Goal: Contribute content: Add original content to the website for others to see

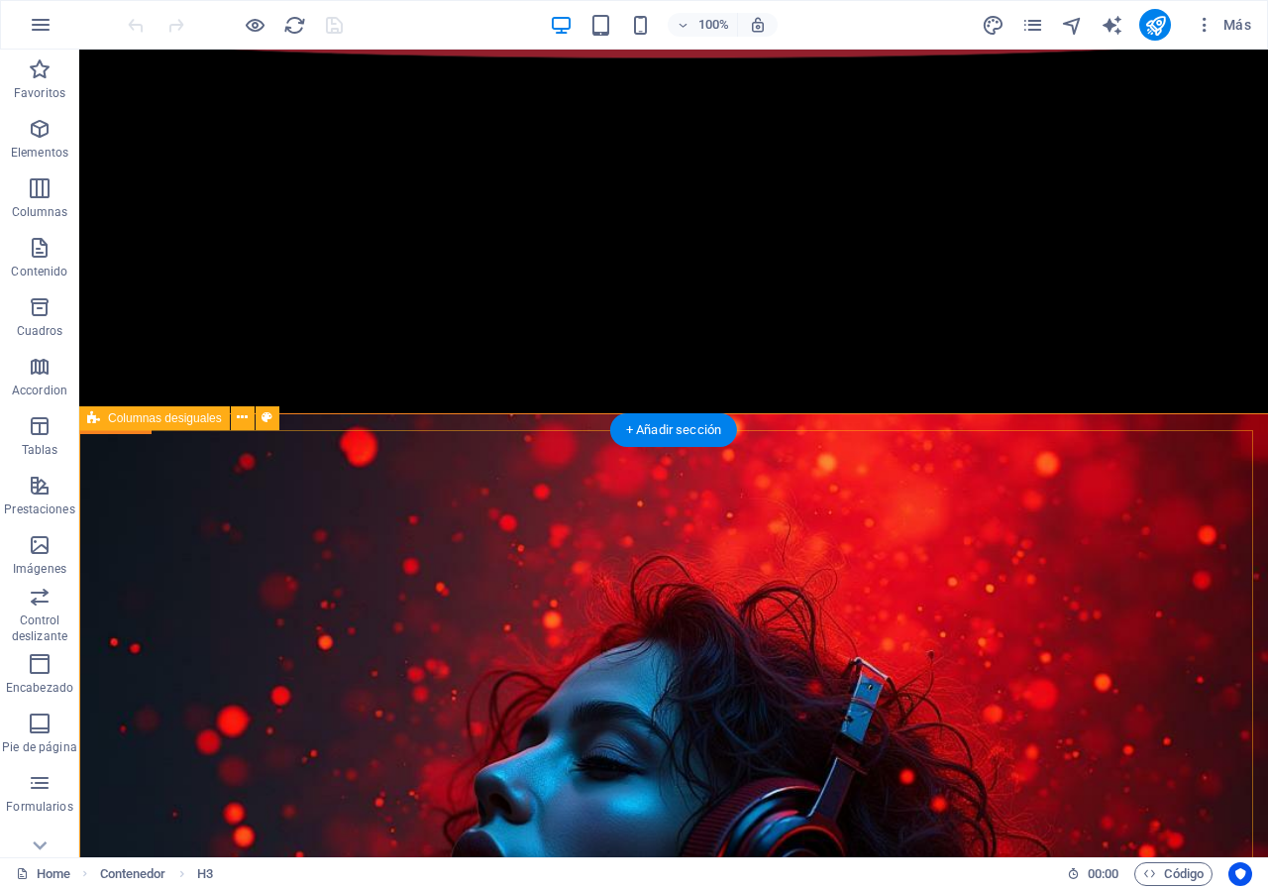
scroll to position [561, 0]
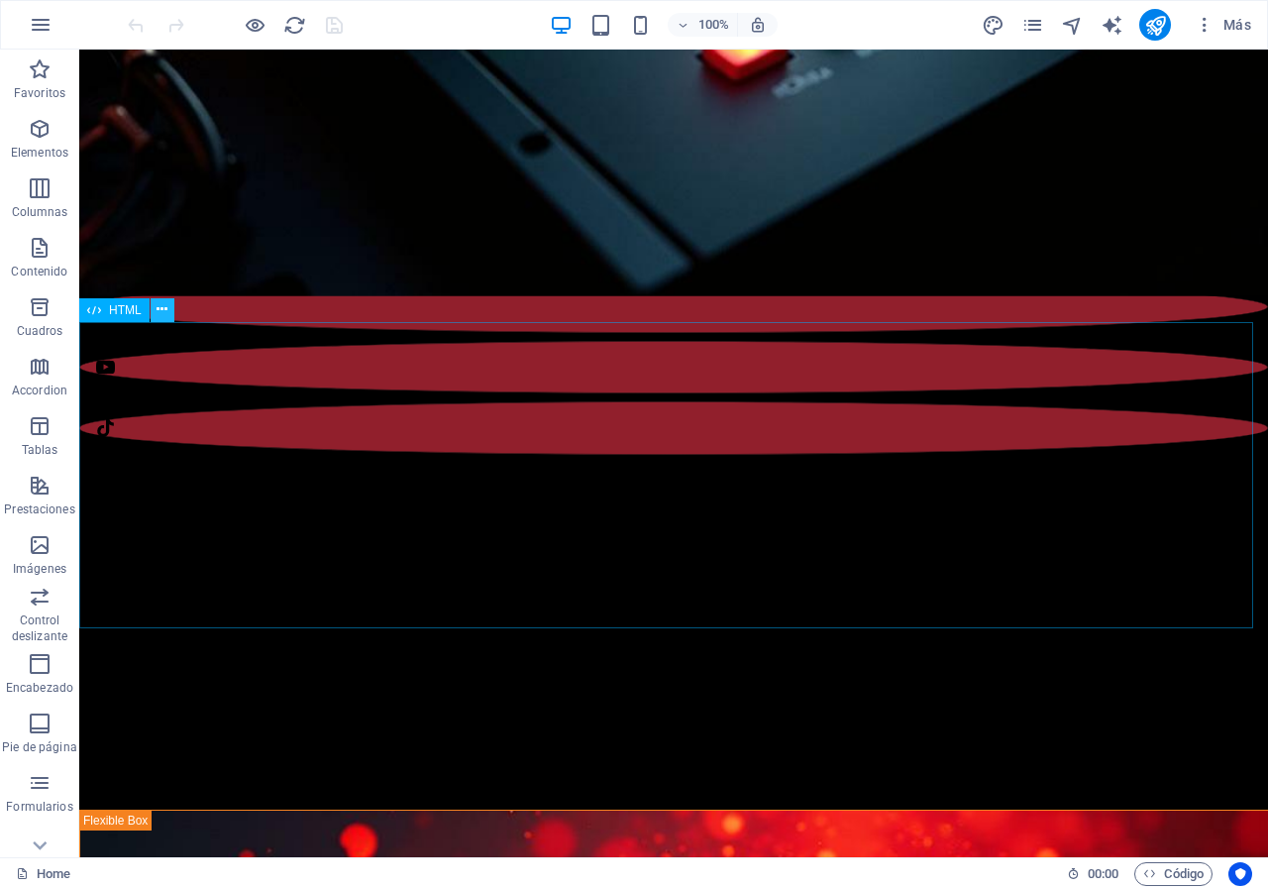
click at [167, 315] on icon at bounding box center [162, 309] width 11 height 21
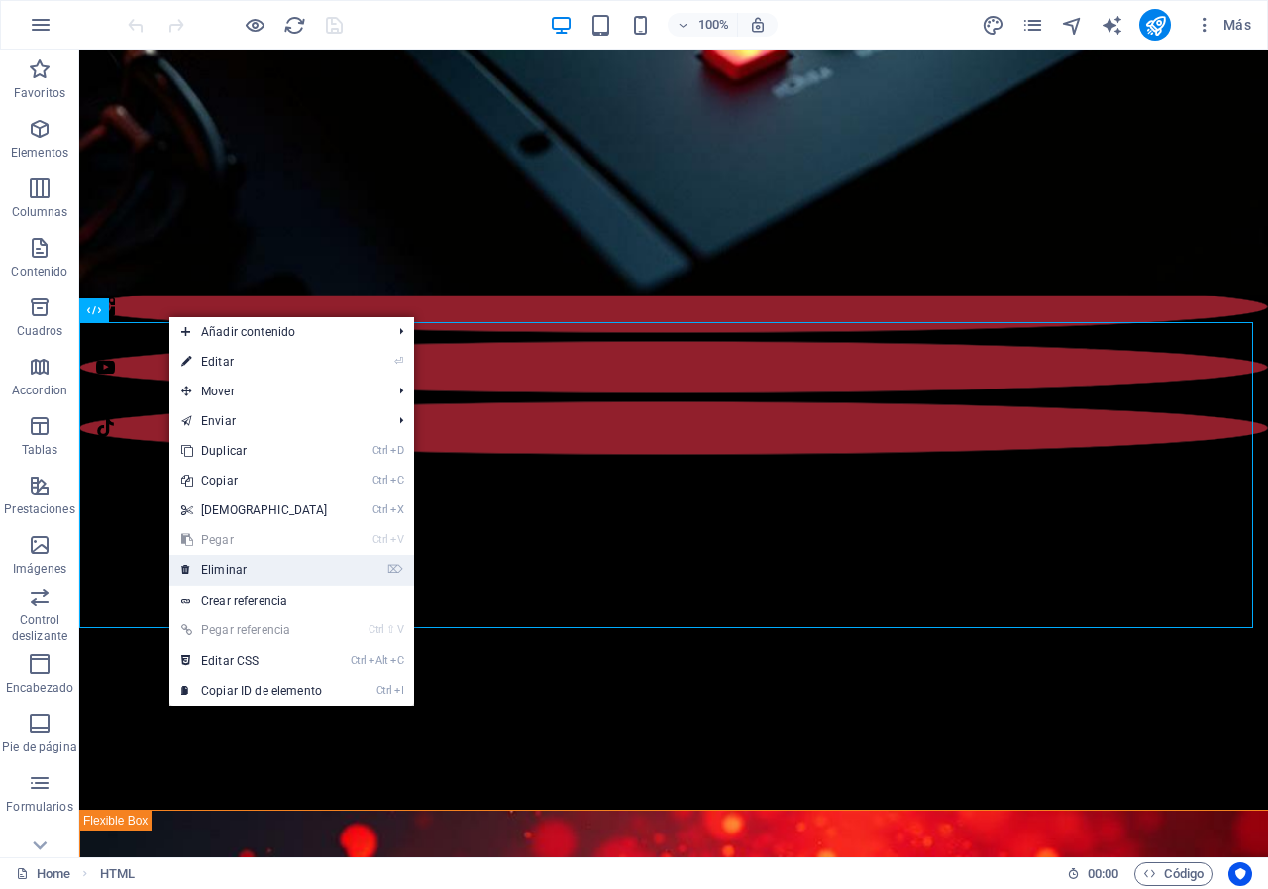
click at [246, 570] on link "⌦ Eliminar" at bounding box center [254, 570] width 170 height 30
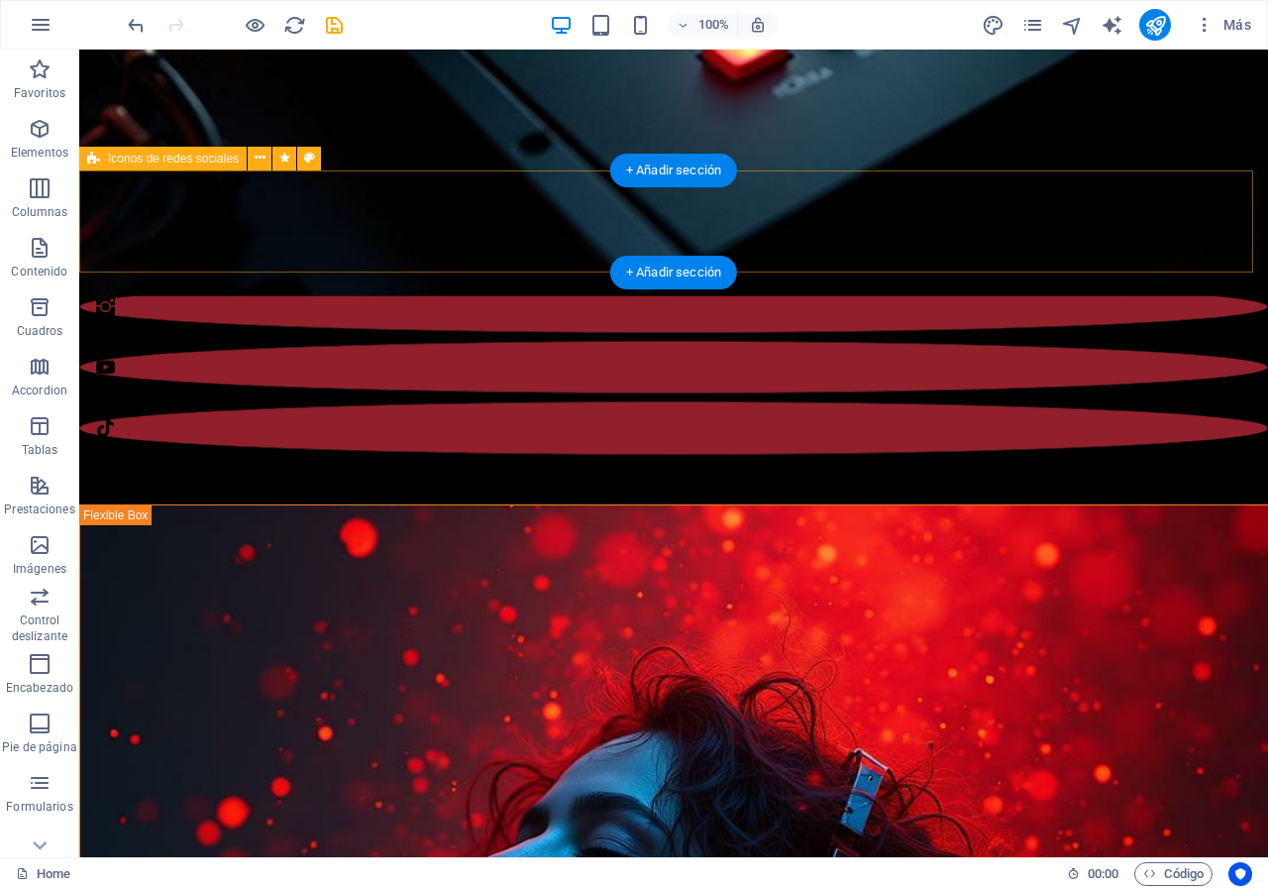
click at [1099, 256] on div at bounding box center [673, 308] width 1189 height 292
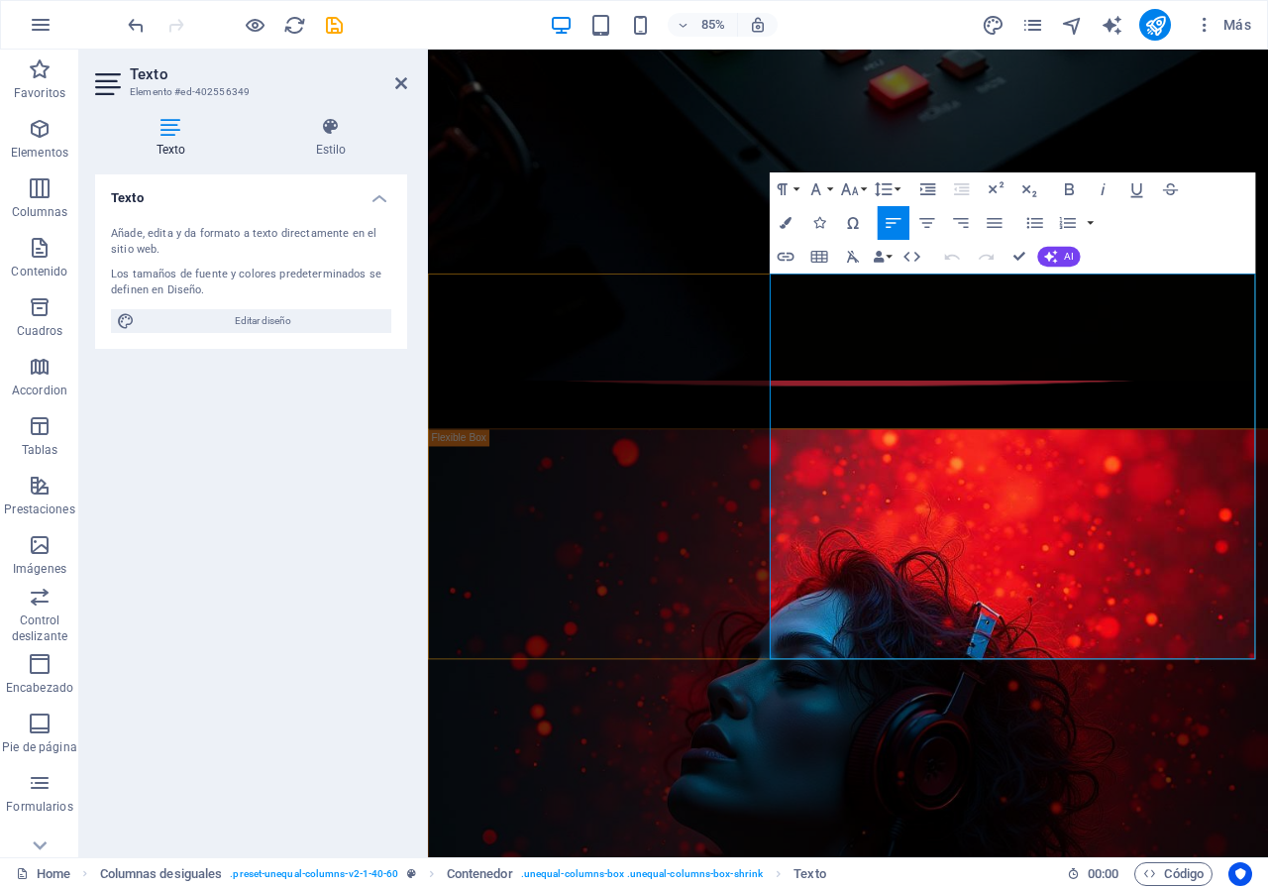
drag, startPoint x: 845, startPoint y: 512, endPoint x: 1151, endPoint y: 586, distance: 315.0
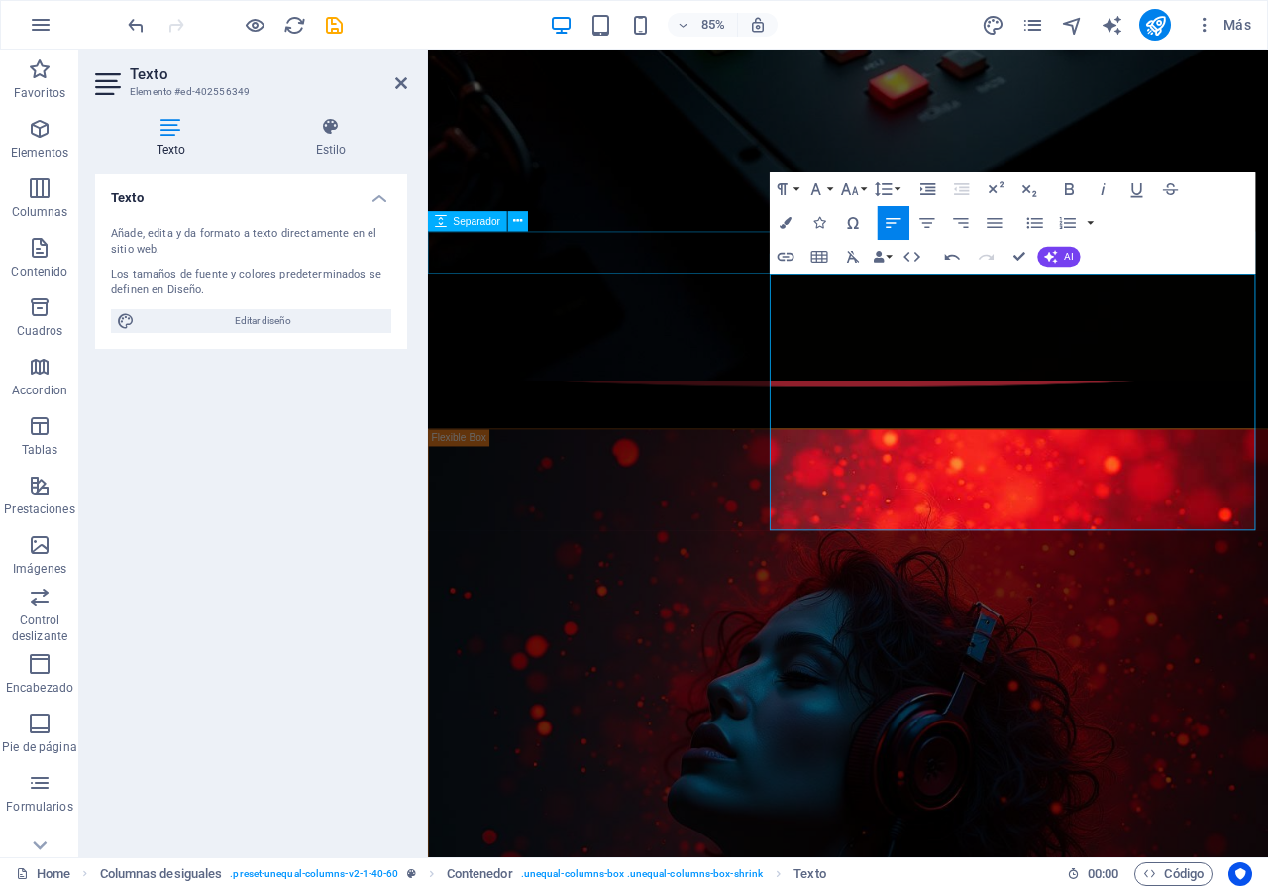
click at [649, 446] on div at bounding box center [922, 471] width 989 height 50
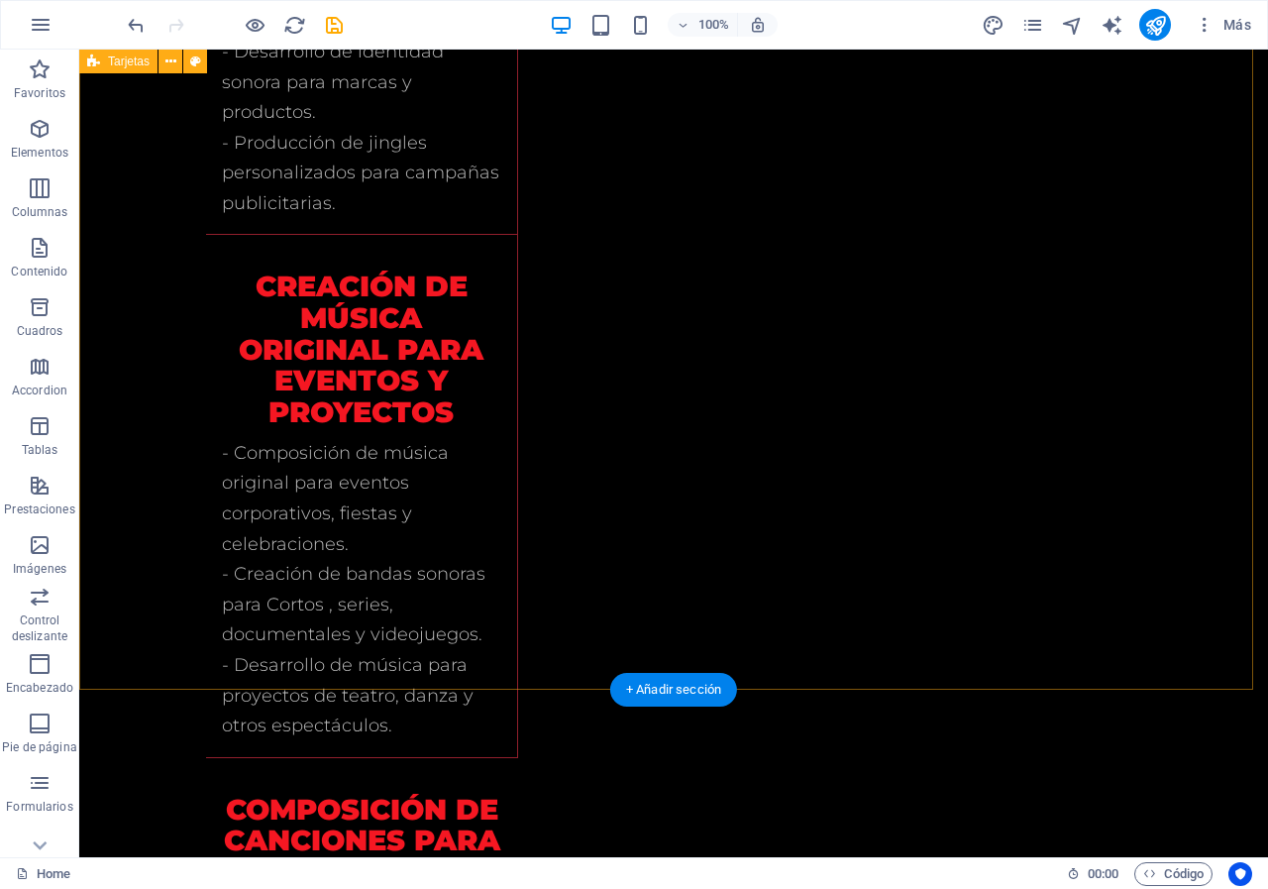
scroll to position [2462, 0]
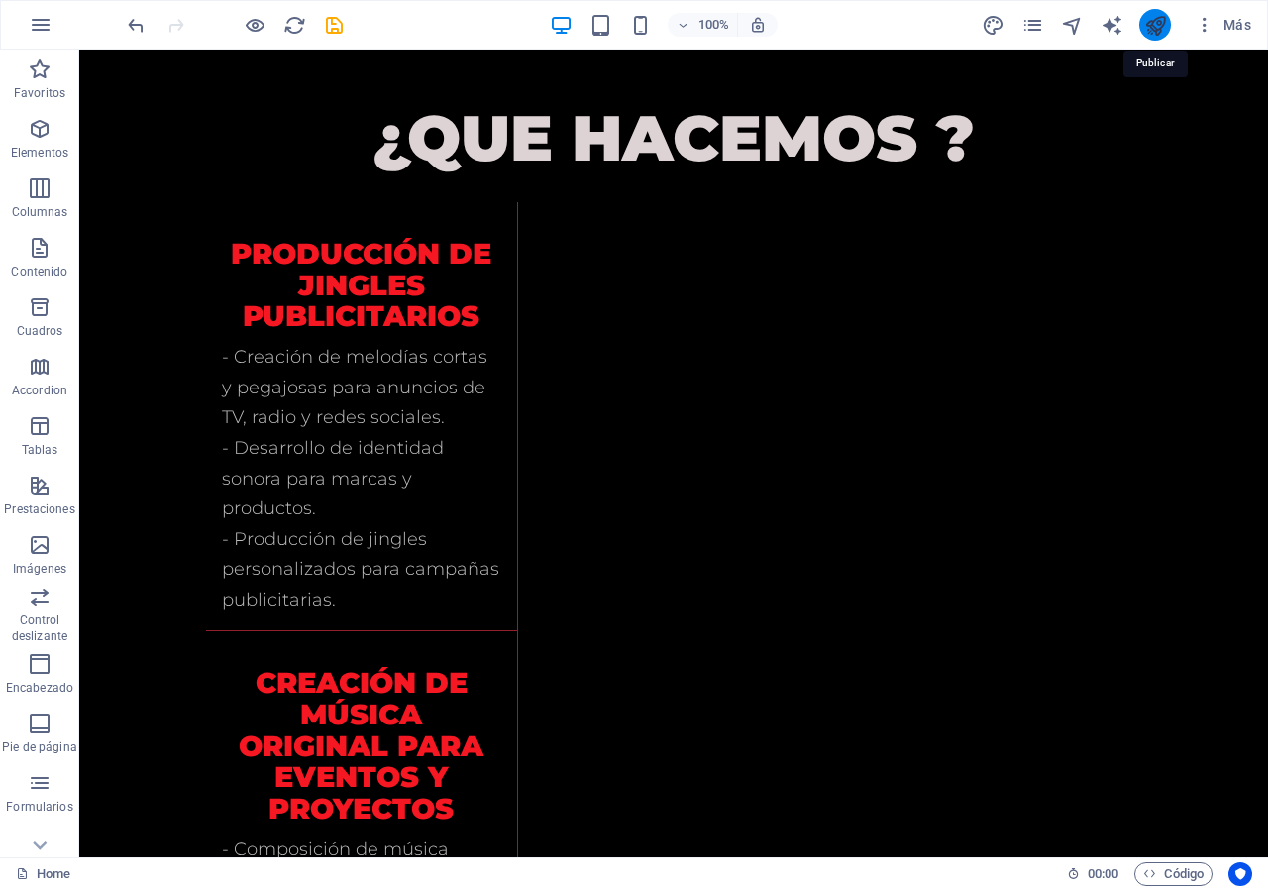
click at [1155, 26] on icon "publish" at bounding box center [1155, 25] width 23 height 23
